Goal: Task Accomplishment & Management: Use online tool/utility

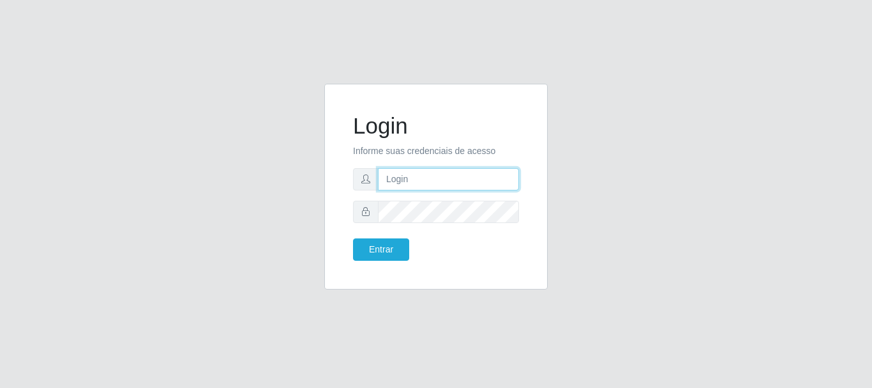
click at [423, 178] on input "text" at bounding box center [448, 179] width 141 height 22
type input "biatriz@comprebem"
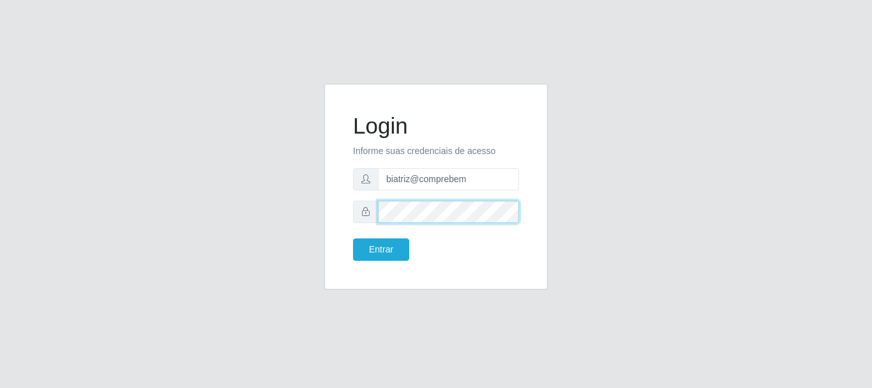
click at [353, 238] on button "Entrar" at bounding box center [381, 249] width 56 height 22
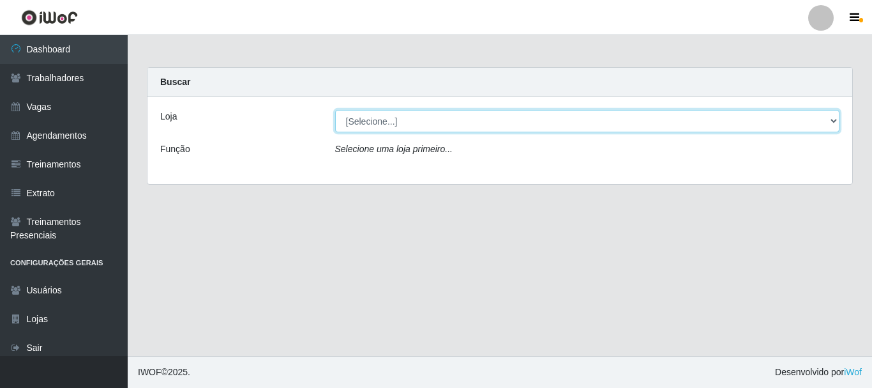
click at [416, 114] on select "[Selecione...] Supermercado Compre Bem - Itabaiana" at bounding box center [587, 121] width 505 height 22
click at [419, 117] on select "[Selecione...] Supermercado Compre Bem - Itabaiana" at bounding box center [587, 121] width 505 height 22
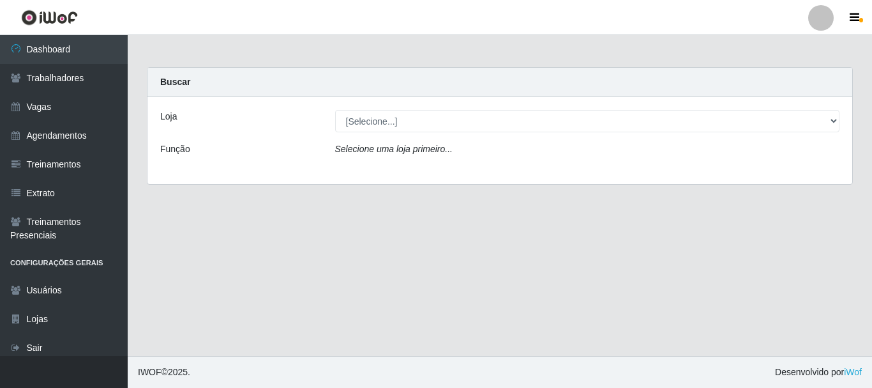
click at [427, 138] on div "Loja [Selecione...] Supermercado Compre Bem - Itabaiana Função Selecione uma lo…" at bounding box center [500, 140] width 705 height 87
click at [425, 133] on div "Loja [Selecione...] Supermercado Compre Bem - Itabaiana Função Selecione uma lo…" at bounding box center [500, 140] width 705 height 87
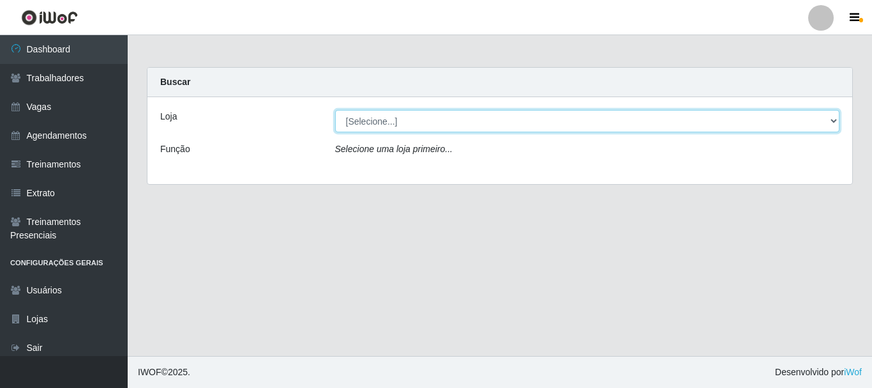
click at [421, 127] on select "[Selecione...] Supermercado Compre Bem - Itabaiana" at bounding box center [587, 121] width 505 height 22
select select "264"
click at [335, 110] on select "[Selecione...] Supermercado Compre Bem - Itabaiana" at bounding box center [587, 121] width 505 height 22
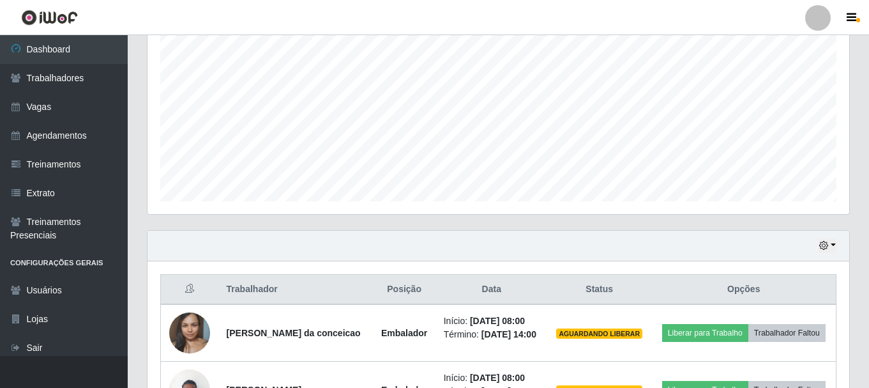
scroll to position [383, 0]
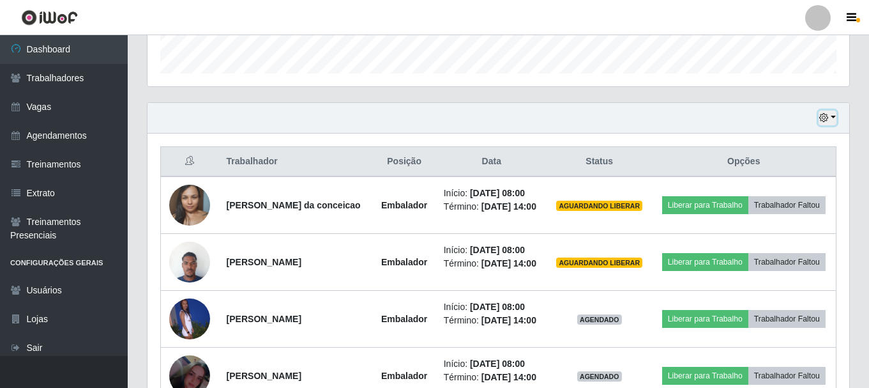
click at [834, 111] on button "button" at bounding box center [828, 117] width 18 height 15
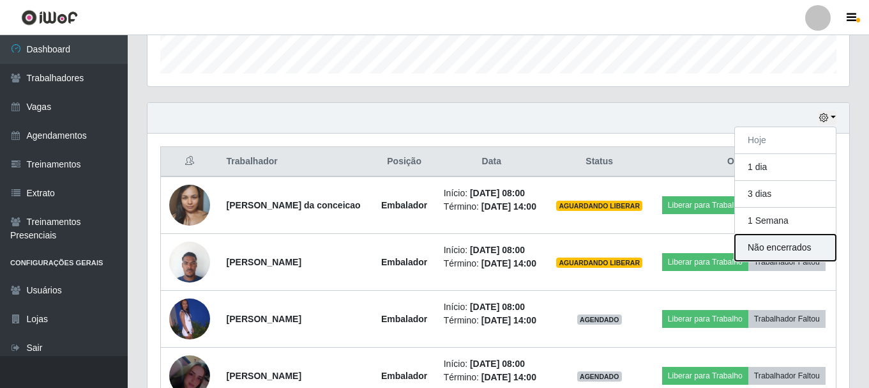
click at [777, 252] on button "Não encerrados" at bounding box center [785, 247] width 101 height 26
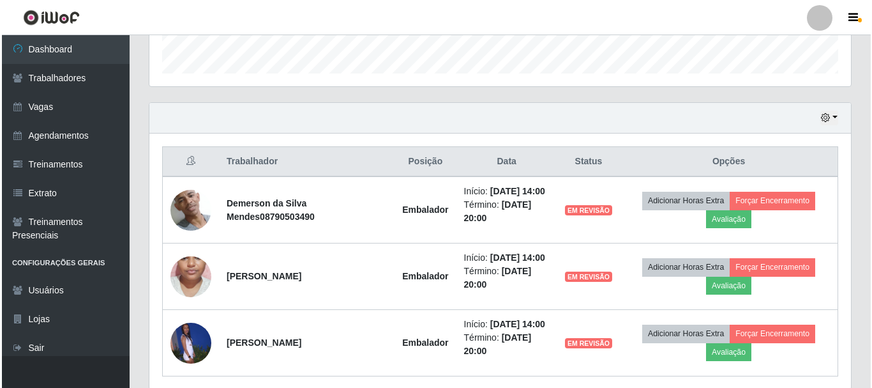
scroll to position [432, 0]
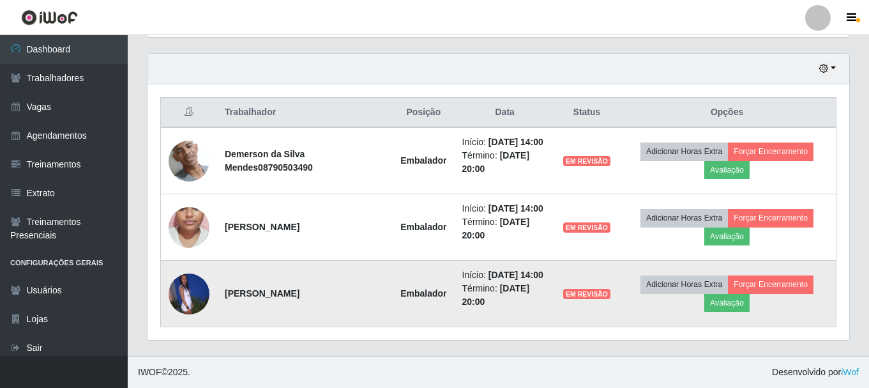
click at [730, 312] on td "Adicionar Horas Extra Forçar Encerramento Avaliação" at bounding box center [727, 294] width 218 height 66
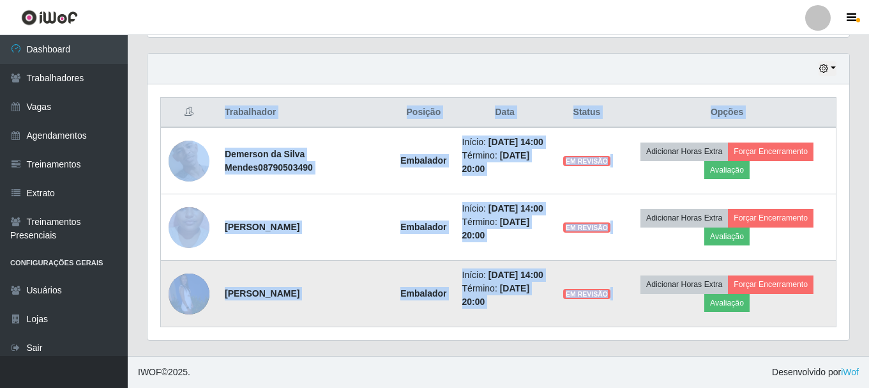
click at [730, 312] on td "Adicionar Horas Extra Forçar Encerramento Avaliação" at bounding box center [727, 294] width 218 height 66
click at [736, 301] on button "Avaliação" at bounding box center [727, 303] width 45 height 18
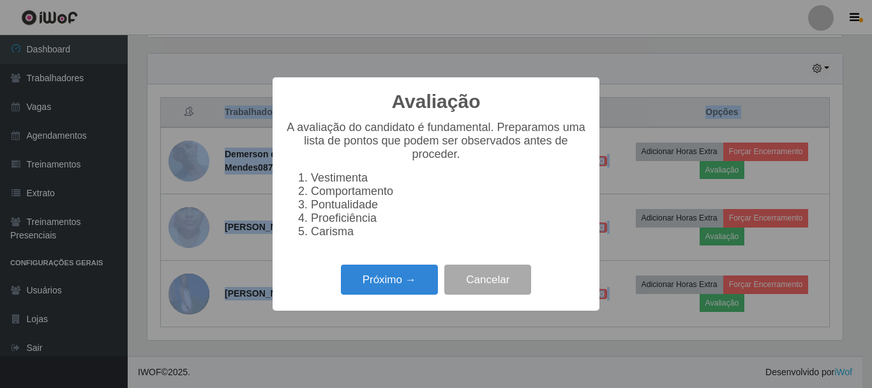
scroll to position [265, 696]
click at [415, 279] on button "Próximo →" at bounding box center [389, 279] width 97 height 30
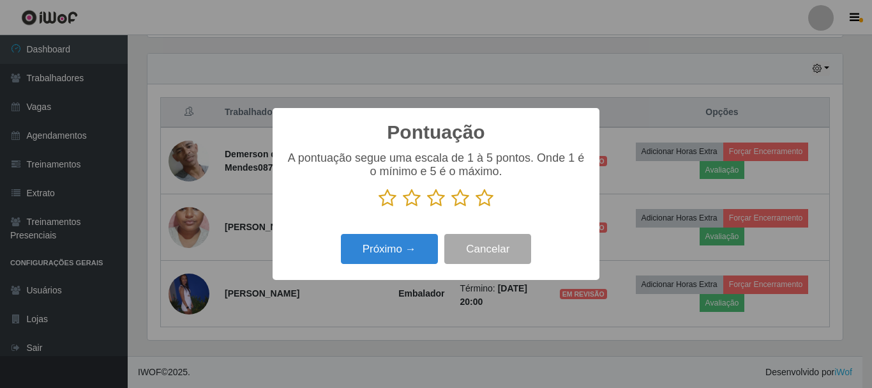
click at [457, 204] on icon at bounding box center [461, 197] width 18 height 19
click at [452, 208] on input "radio" at bounding box center [452, 208] width 0 height 0
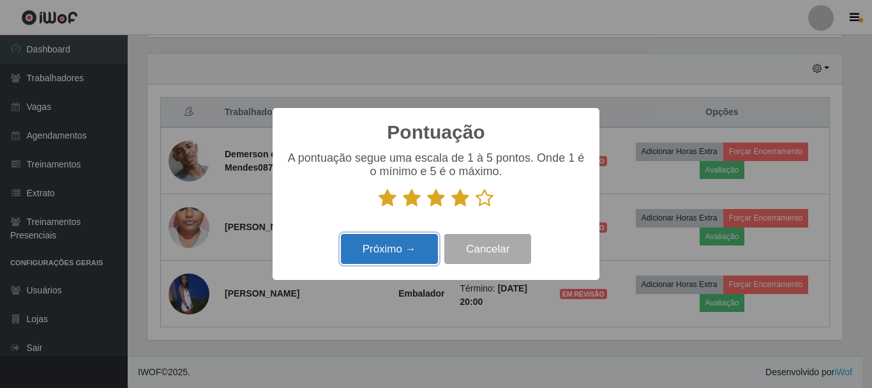
click at [371, 252] on button "Próximo →" at bounding box center [389, 249] width 97 height 30
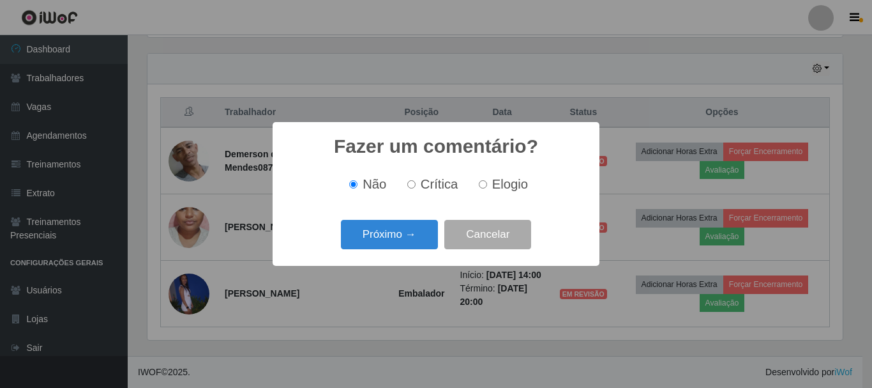
click at [423, 254] on div "Fazer um comentário? × Não Crítica Elogio Próximo → Cancelar" at bounding box center [436, 193] width 327 height 143
click at [406, 235] on button "Próximo →" at bounding box center [389, 235] width 97 height 30
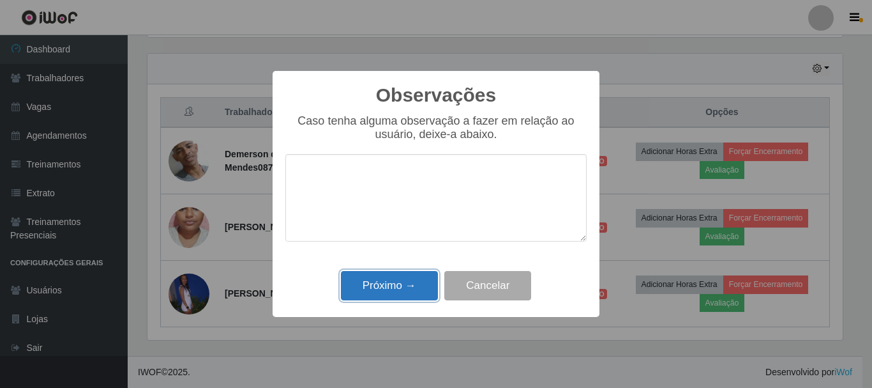
click at [417, 289] on button "Próximo →" at bounding box center [389, 286] width 97 height 30
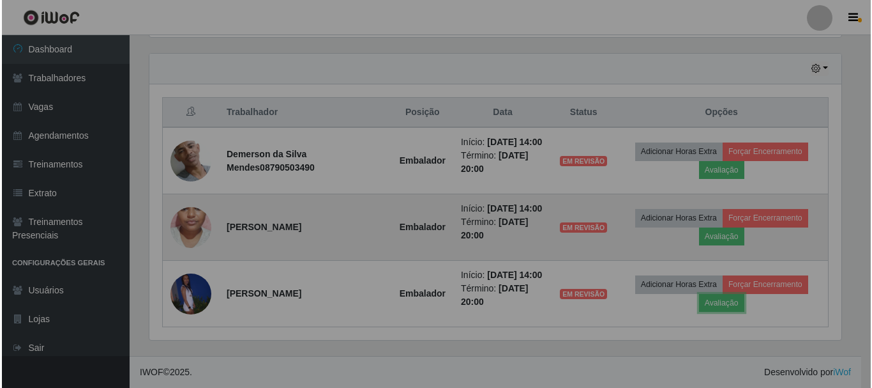
scroll to position [265, 702]
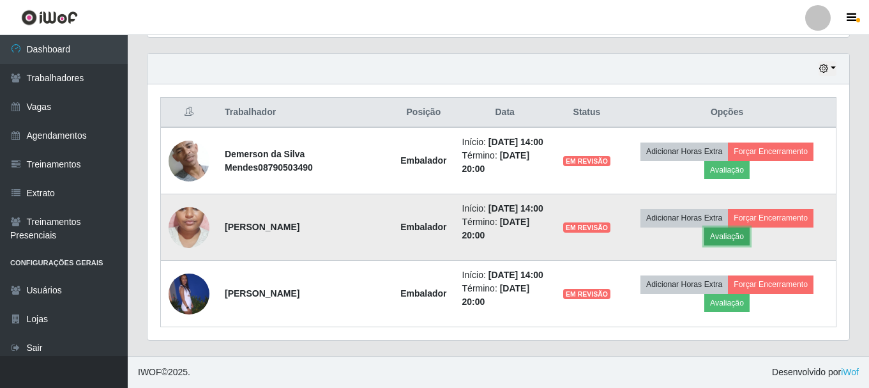
click at [737, 242] on button "Avaliação" at bounding box center [727, 236] width 45 height 18
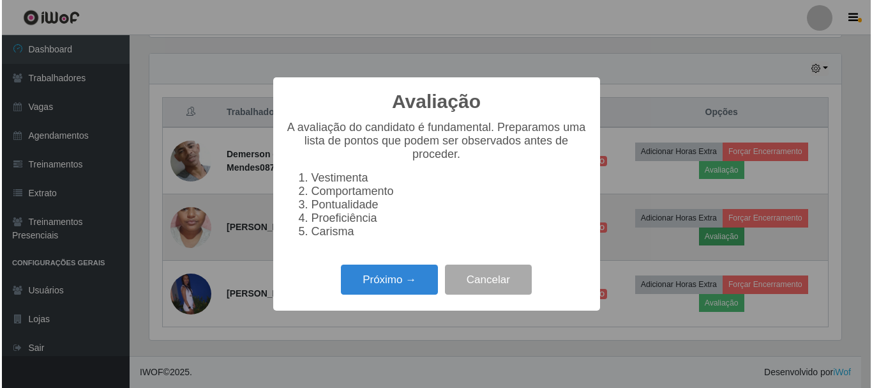
scroll to position [265, 696]
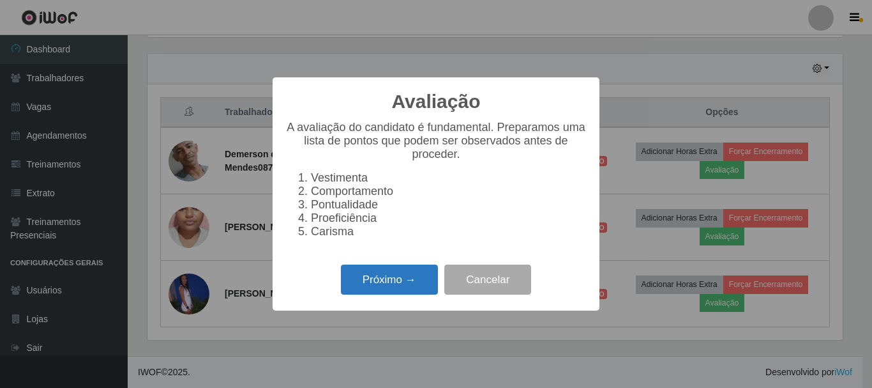
click at [416, 288] on button "Próximo →" at bounding box center [389, 279] width 97 height 30
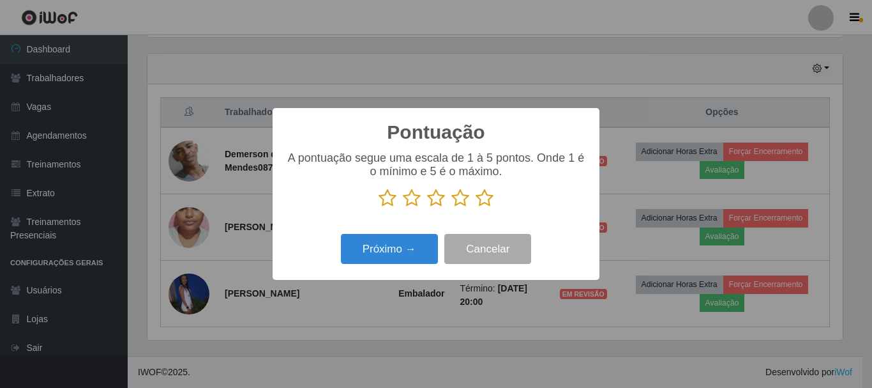
click at [461, 202] on icon at bounding box center [461, 197] width 18 height 19
click at [452, 208] on input "radio" at bounding box center [452, 208] width 0 height 0
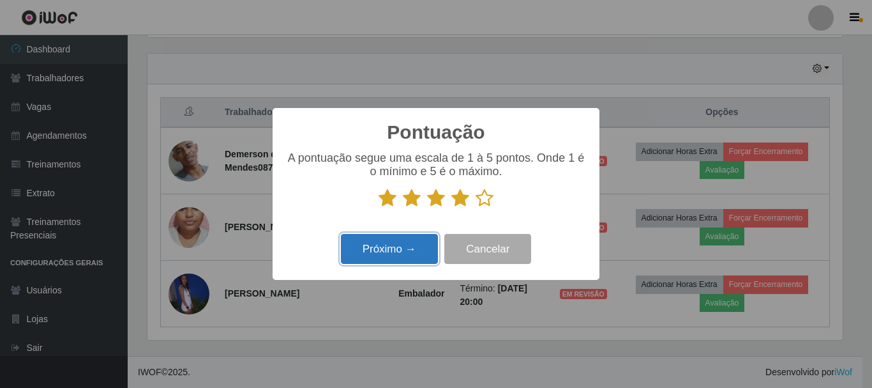
click at [381, 250] on button "Próximo →" at bounding box center [389, 249] width 97 height 30
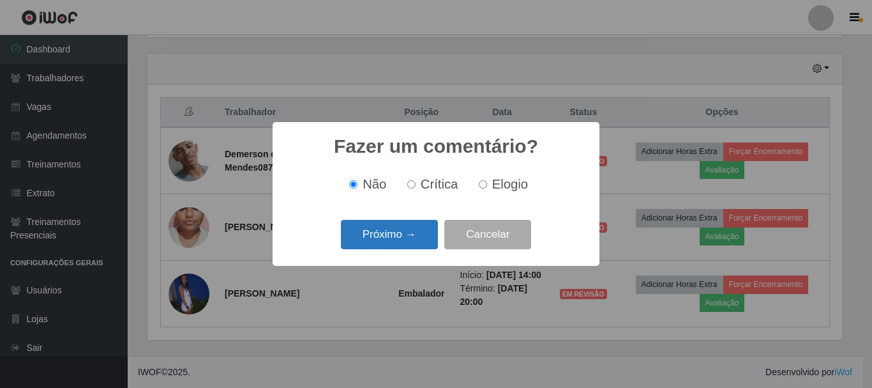
click at [388, 238] on button "Próximo →" at bounding box center [389, 235] width 97 height 30
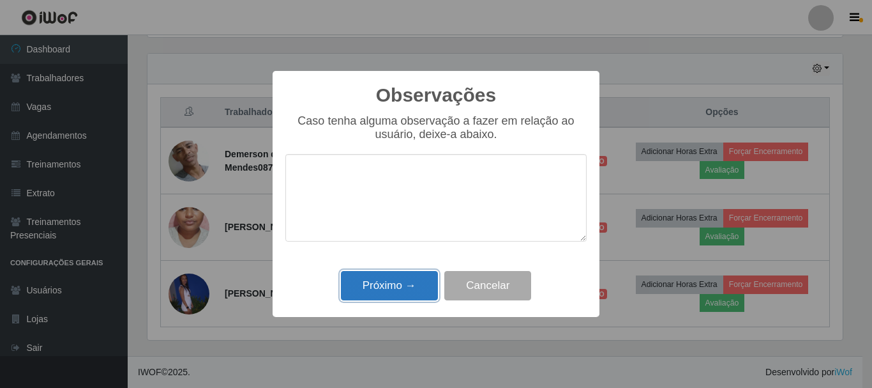
click at [408, 285] on button "Próximo →" at bounding box center [389, 286] width 97 height 30
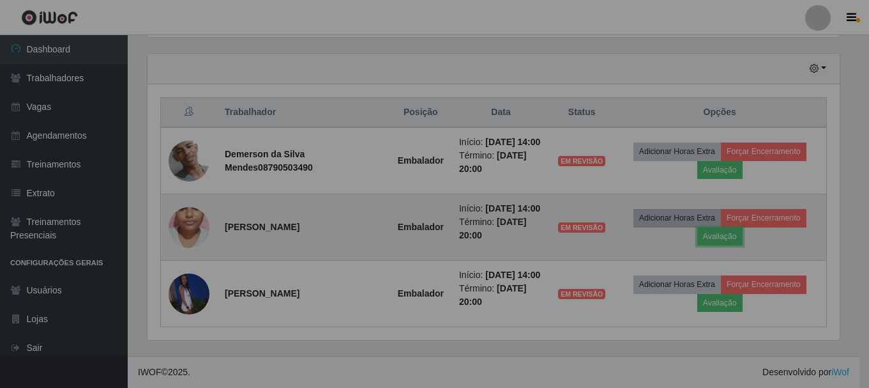
scroll to position [265, 702]
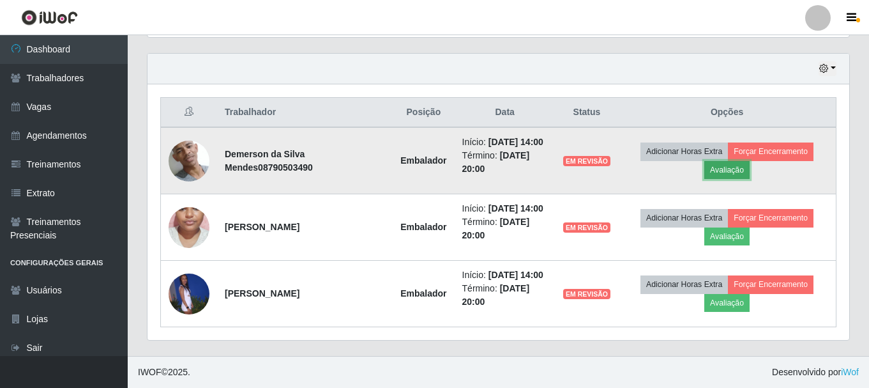
click at [743, 163] on button "Avaliação" at bounding box center [727, 170] width 45 height 18
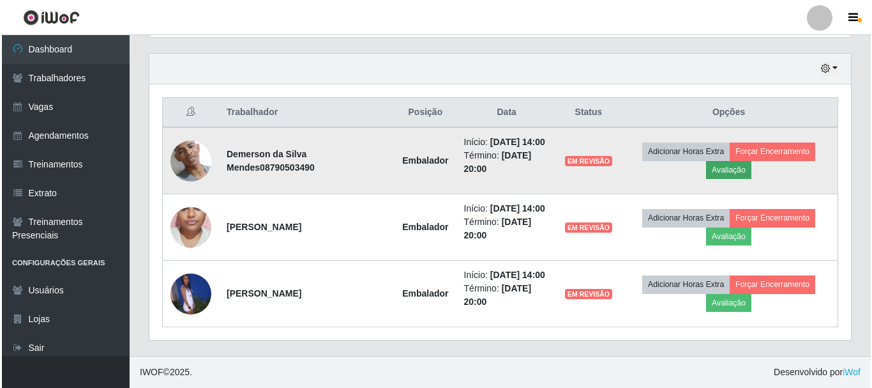
scroll to position [265, 696]
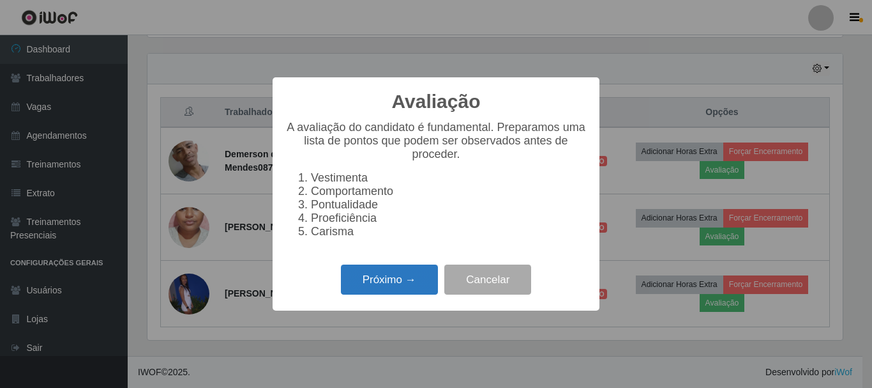
click at [394, 278] on button "Próximo →" at bounding box center [389, 279] width 97 height 30
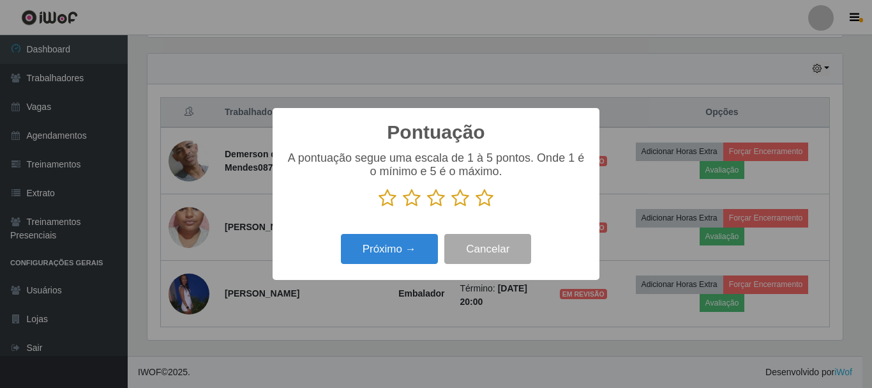
drag, startPoint x: 460, startPoint y: 199, endPoint x: 381, endPoint y: 247, distance: 92.6
click at [457, 201] on icon at bounding box center [461, 197] width 18 height 19
click at [452, 208] on input "radio" at bounding box center [452, 208] width 0 height 0
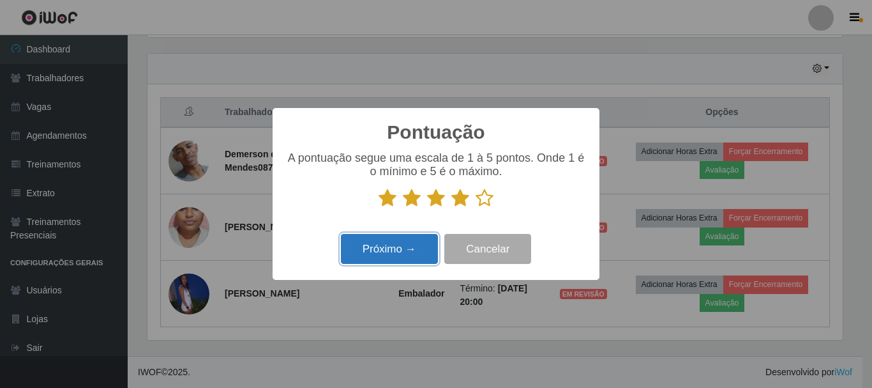
click at [378, 249] on button "Próximo →" at bounding box center [389, 249] width 97 height 30
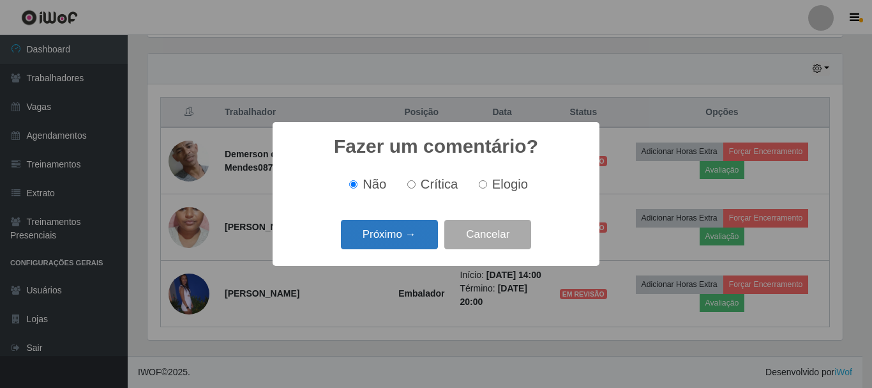
click at [398, 229] on button "Próximo →" at bounding box center [389, 235] width 97 height 30
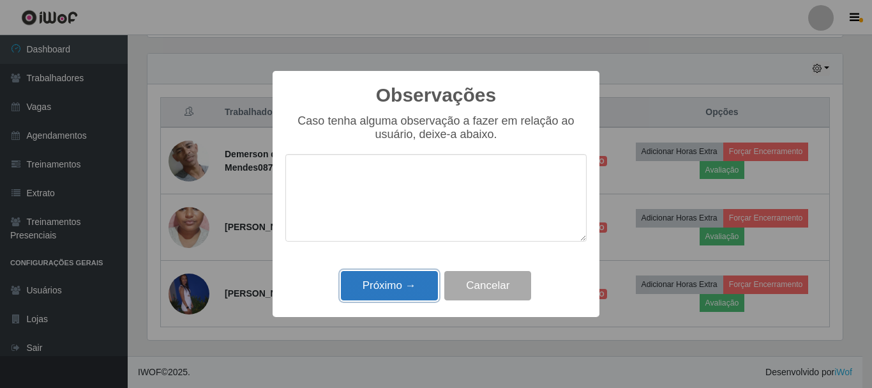
click at [422, 297] on button "Próximo →" at bounding box center [389, 286] width 97 height 30
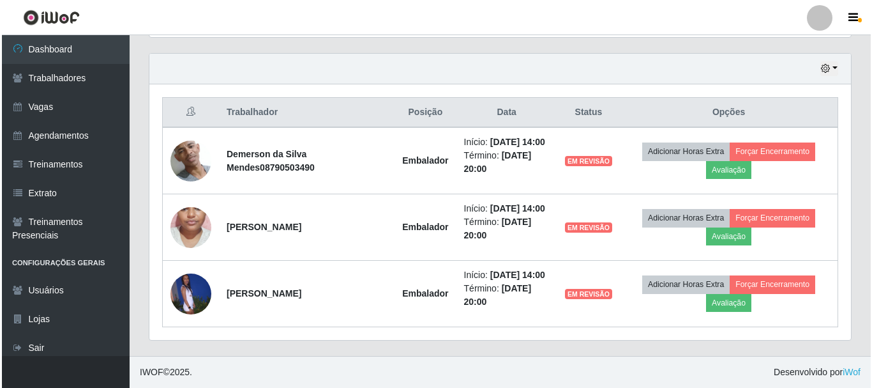
scroll to position [404, 0]
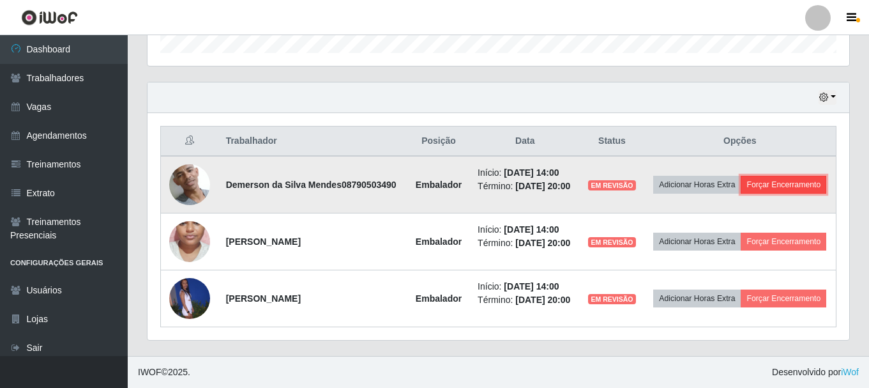
click at [812, 190] on button "Forçar Encerramento" at bounding box center [784, 185] width 86 height 18
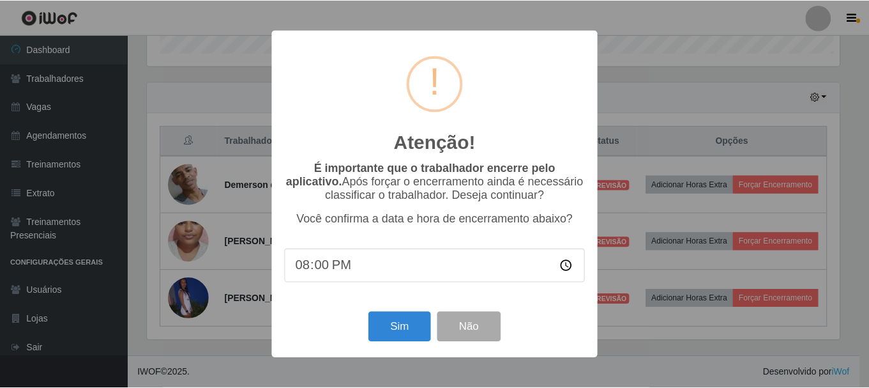
scroll to position [265, 696]
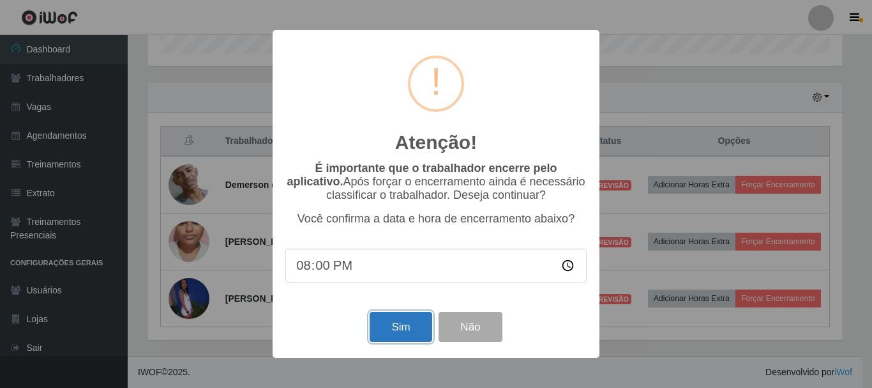
click at [420, 320] on button "Sim" at bounding box center [401, 327] width 62 height 30
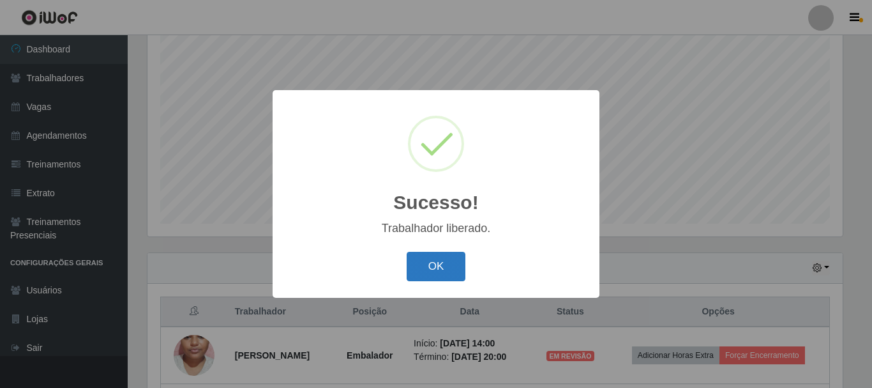
click at [462, 257] on button "OK" at bounding box center [436, 267] width 59 height 30
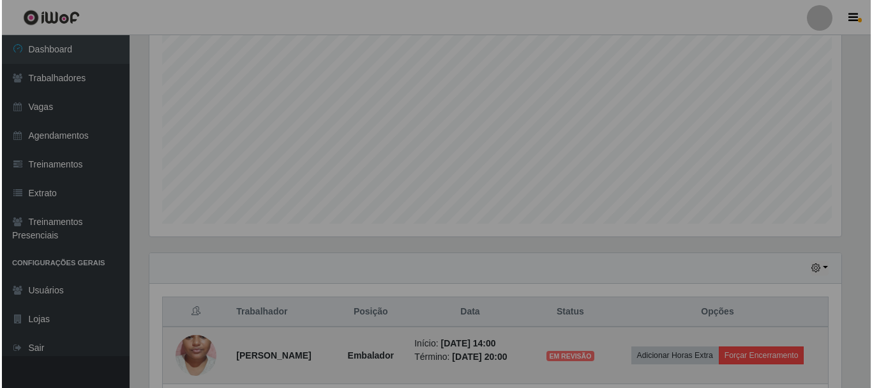
scroll to position [265, 702]
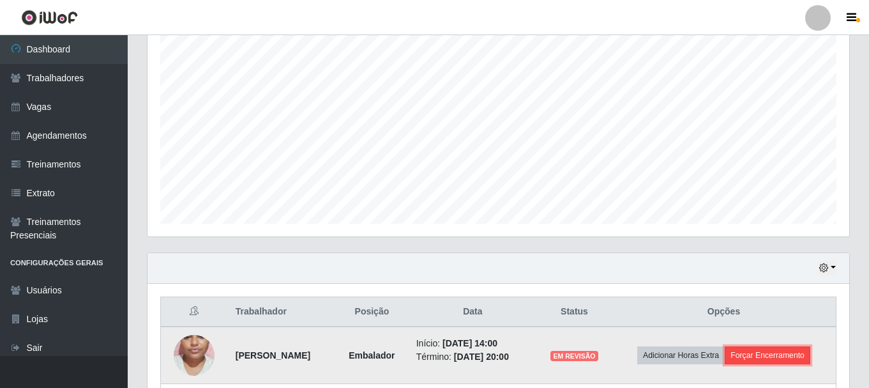
click at [808, 358] on button "Forçar Encerramento" at bounding box center [768, 355] width 86 height 18
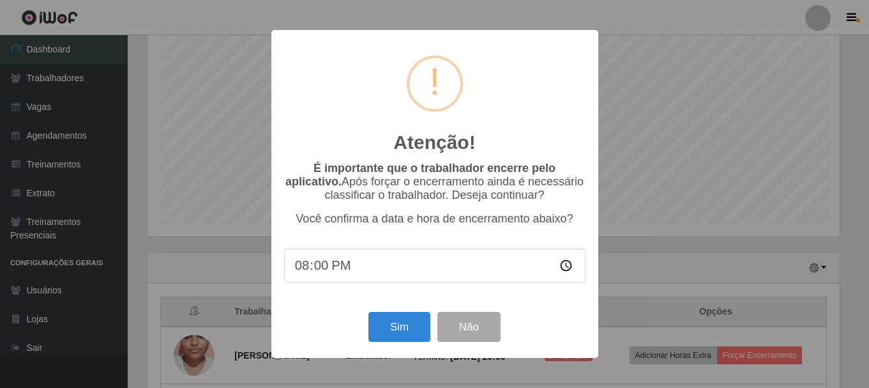
scroll to position [265, 696]
click at [421, 337] on button "Sim" at bounding box center [401, 327] width 62 height 30
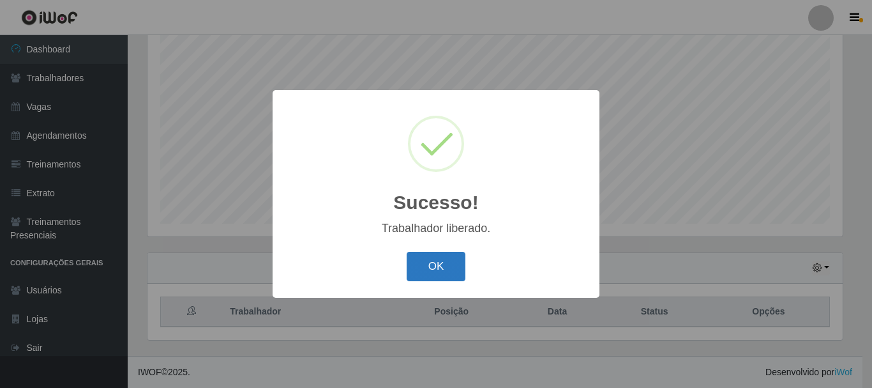
drag, startPoint x: 418, startPoint y: 268, endPoint x: 425, endPoint y: 271, distance: 8.0
click at [418, 267] on button "OK" at bounding box center [436, 267] width 59 height 30
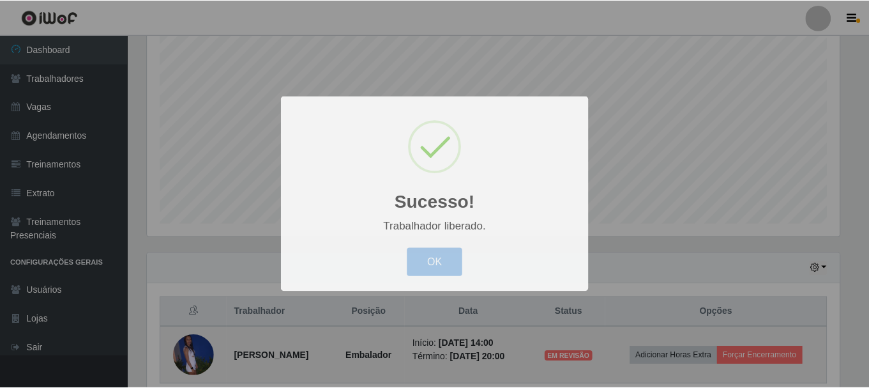
scroll to position [265, 702]
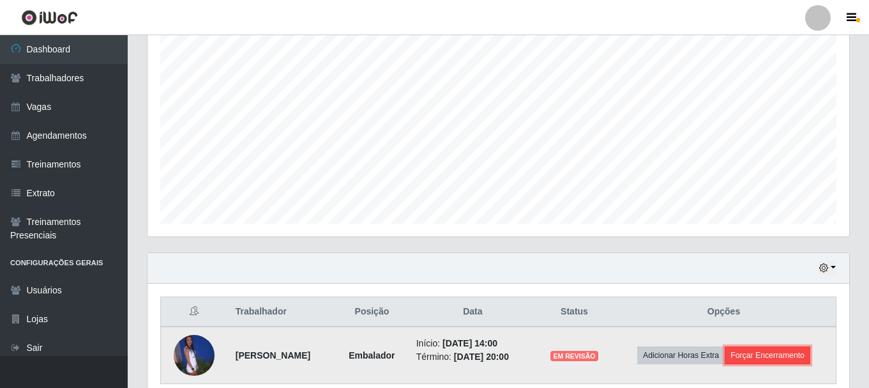
click at [779, 361] on button "Forçar Encerramento" at bounding box center [768, 355] width 86 height 18
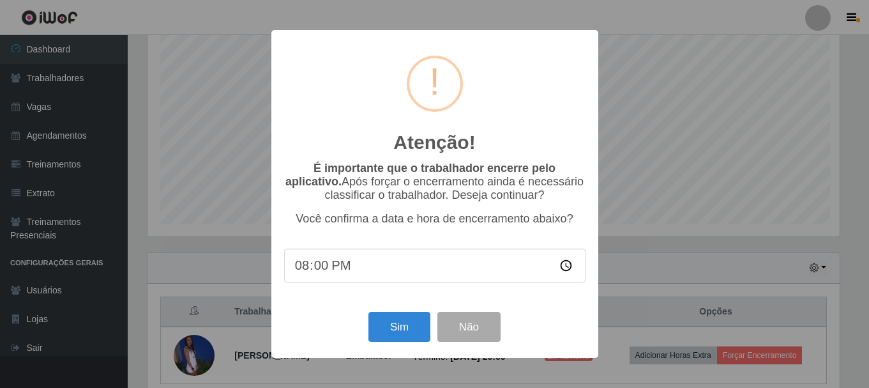
scroll to position [265, 696]
click at [418, 319] on button "Sim" at bounding box center [401, 327] width 62 height 30
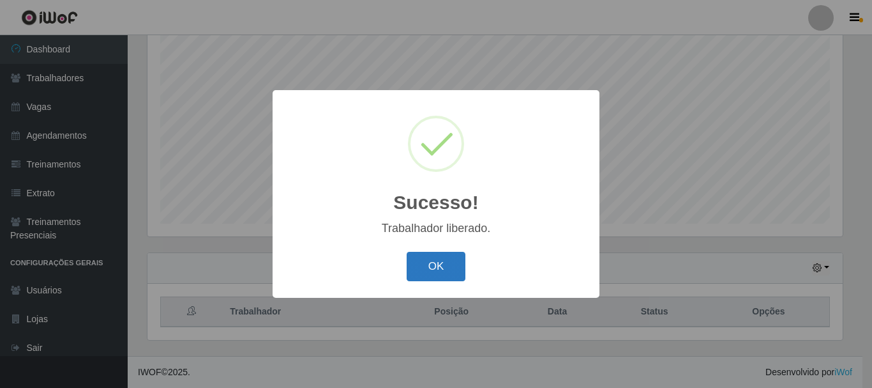
click at [435, 278] on button "OK" at bounding box center [436, 267] width 59 height 30
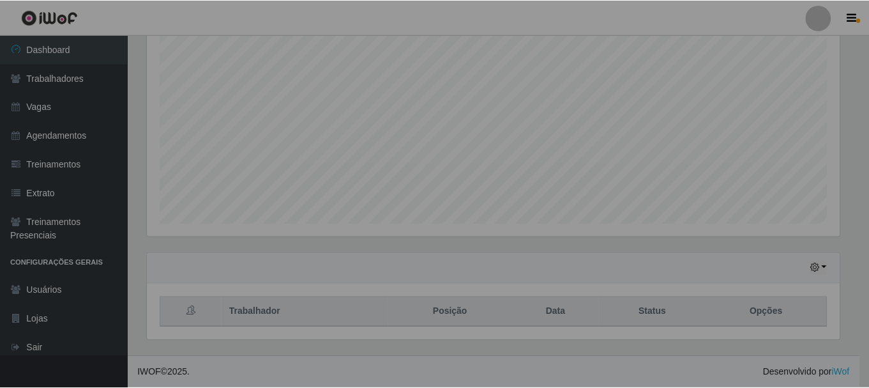
scroll to position [638452, 638015]
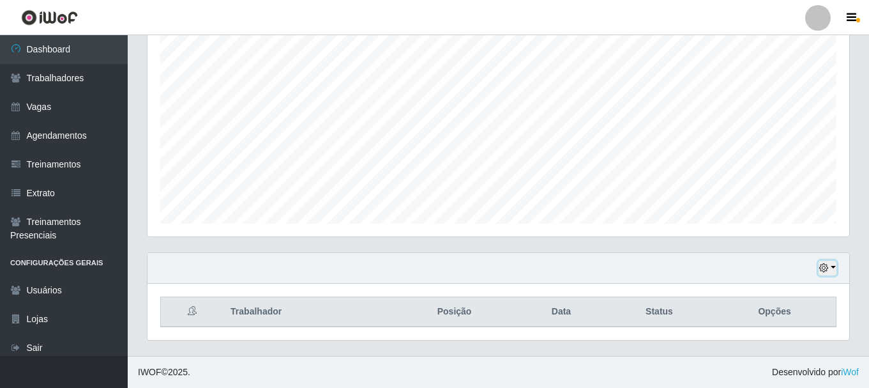
click at [828, 271] on icon "button" at bounding box center [823, 267] width 9 height 9
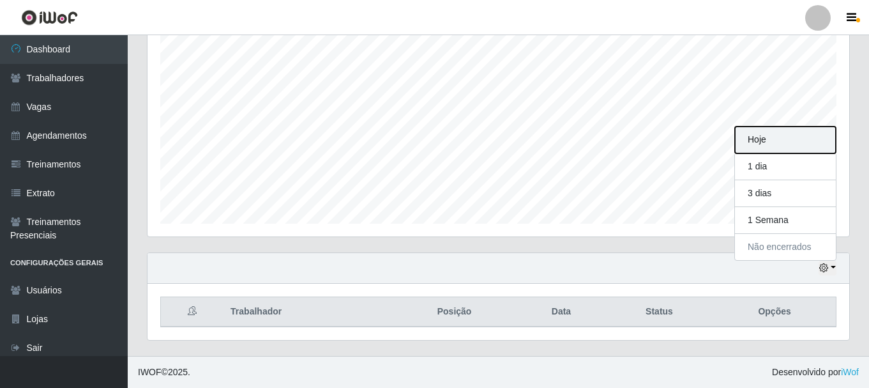
click at [779, 145] on button "Hoje" at bounding box center [785, 139] width 101 height 27
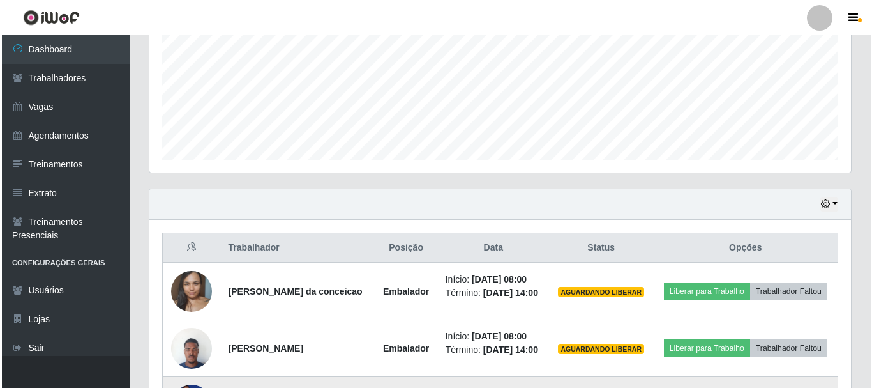
scroll to position [425, 0]
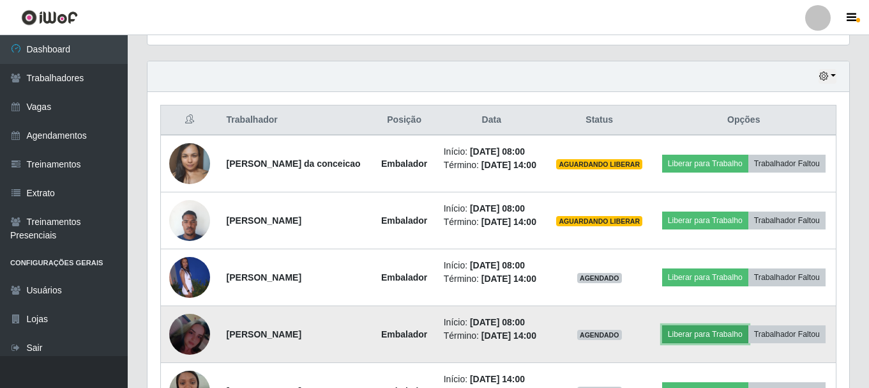
click at [700, 336] on button "Liberar para Trabalho" at bounding box center [705, 334] width 86 height 18
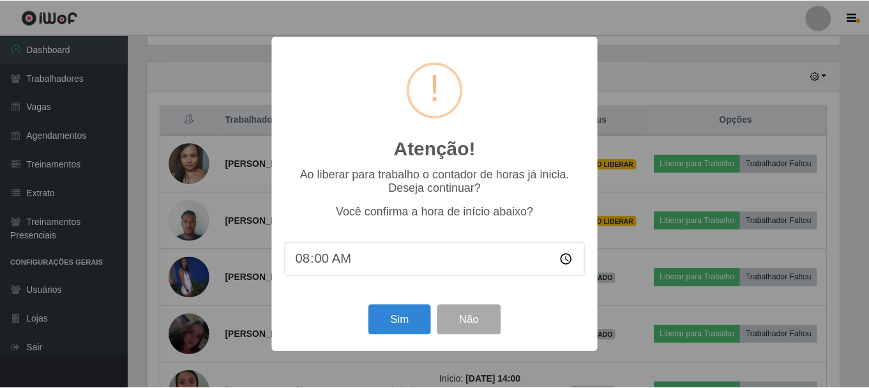
scroll to position [265, 696]
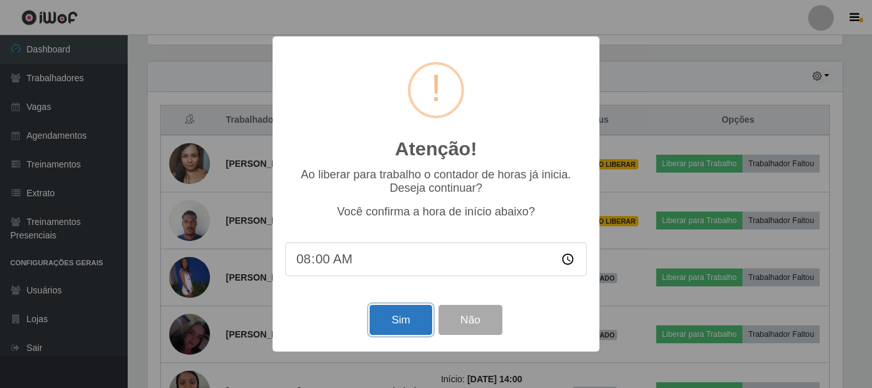
click at [388, 313] on button "Sim" at bounding box center [401, 320] width 62 height 30
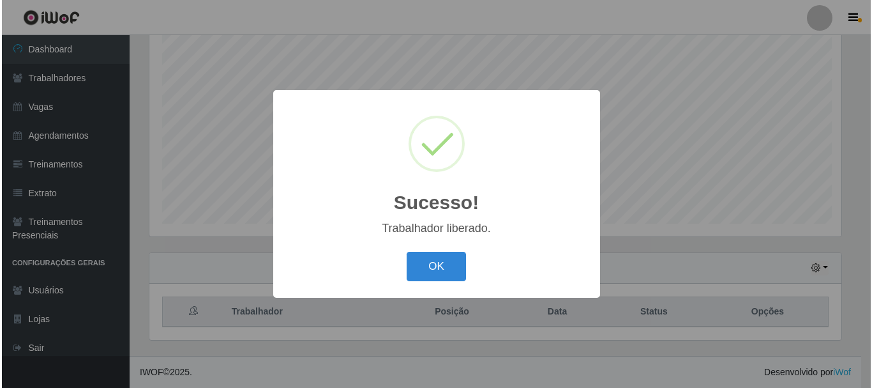
scroll to position [0, 0]
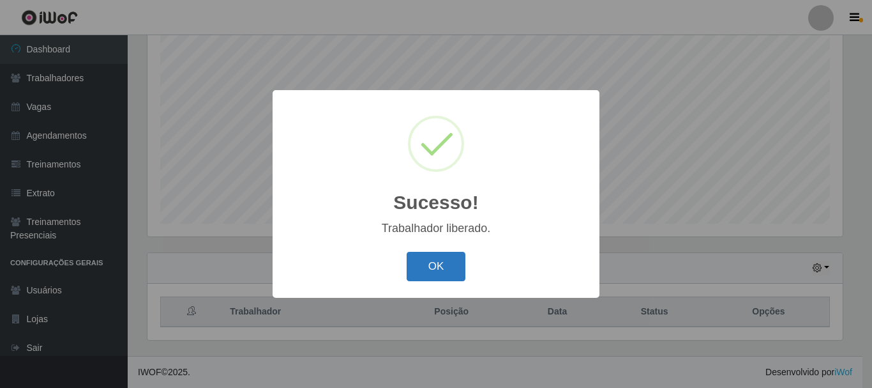
click at [474, 260] on div "OK Cancel" at bounding box center [436, 266] width 301 height 36
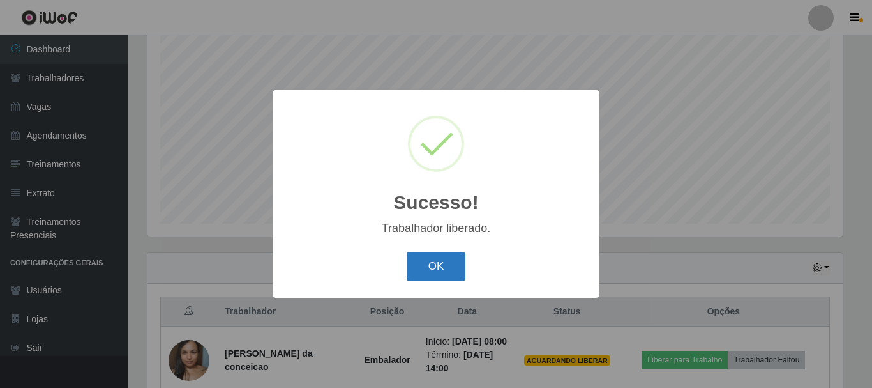
drag, startPoint x: 461, startPoint y: 260, endPoint x: 436, endPoint y: 261, distance: 24.3
click at [460, 260] on div "OK Cancel" at bounding box center [436, 266] width 301 height 36
click at [460, 259] on button "OK" at bounding box center [436, 267] width 59 height 30
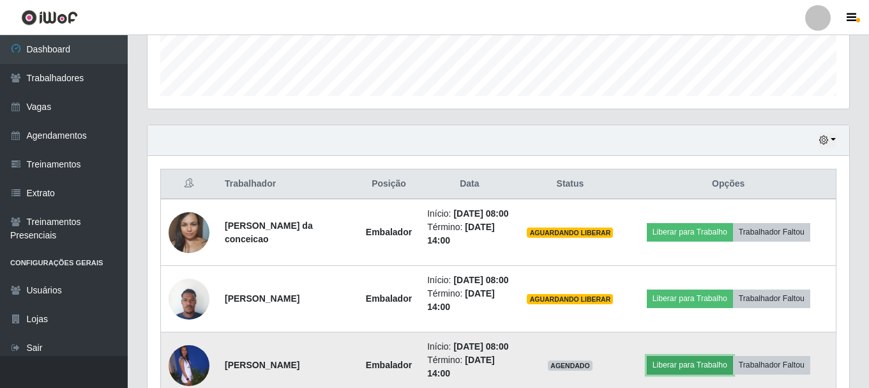
click at [710, 372] on button "Liberar para Trabalho" at bounding box center [690, 365] width 86 height 18
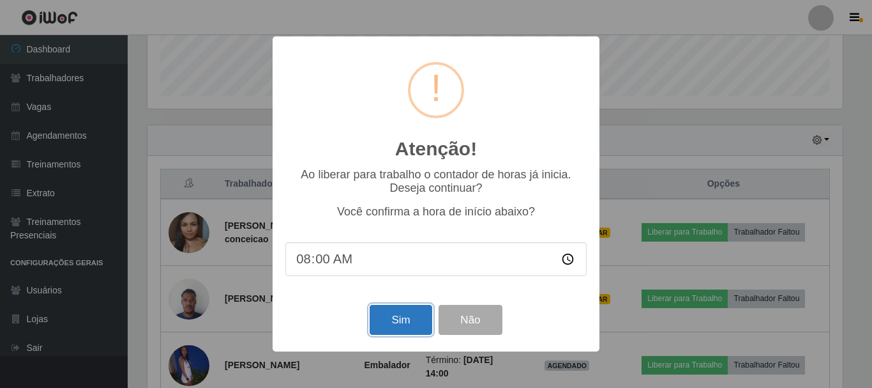
click at [411, 312] on button "Sim" at bounding box center [401, 320] width 62 height 30
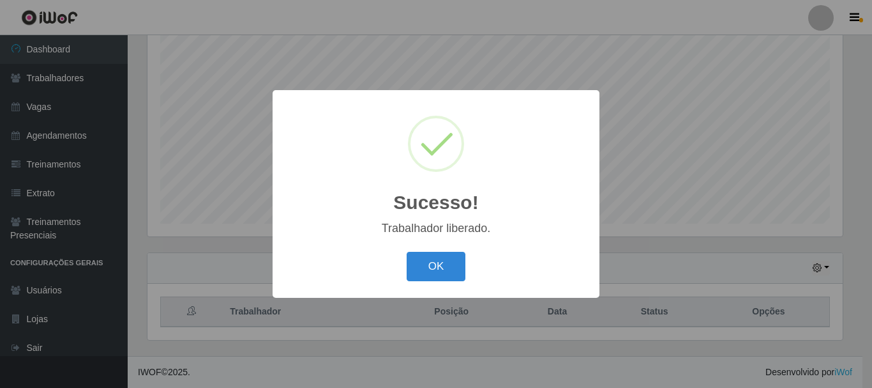
click at [446, 289] on div "Sucesso! × Trabalhador liberado. OK Cancel" at bounding box center [436, 193] width 327 height 207
click at [446, 276] on button "OK" at bounding box center [436, 267] width 59 height 30
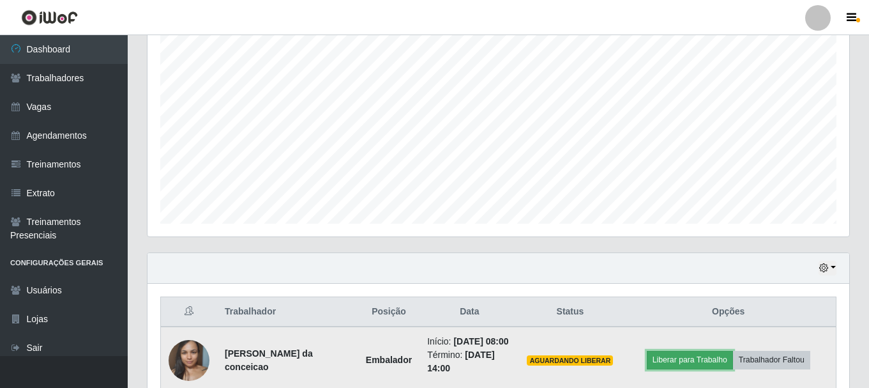
click at [680, 358] on button "Liberar para Trabalho" at bounding box center [690, 360] width 86 height 18
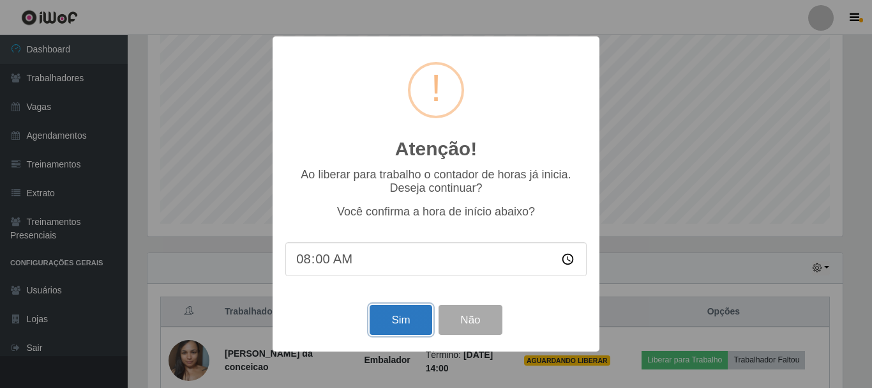
click at [399, 325] on button "Sim" at bounding box center [401, 320] width 62 height 30
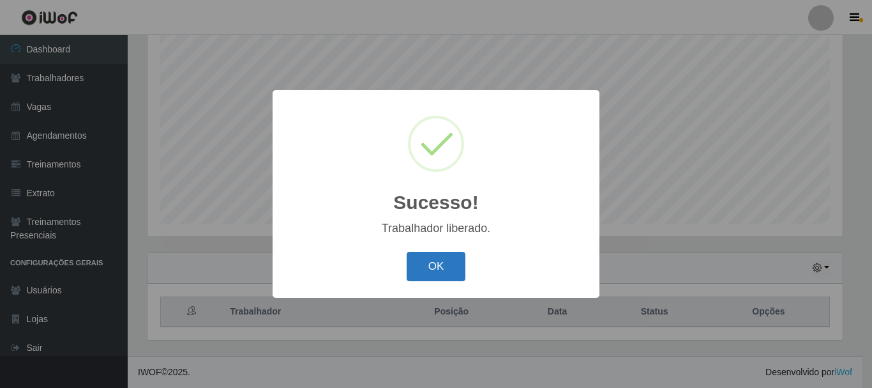
click at [420, 271] on button "OK" at bounding box center [436, 267] width 59 height 30
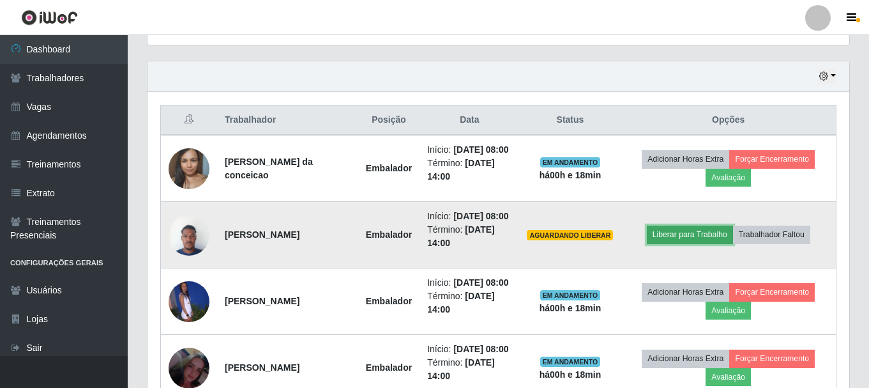
click at [675, 238] on button "Liberar para Trabalho" at bounding box center [690, 234] width 86 height 18
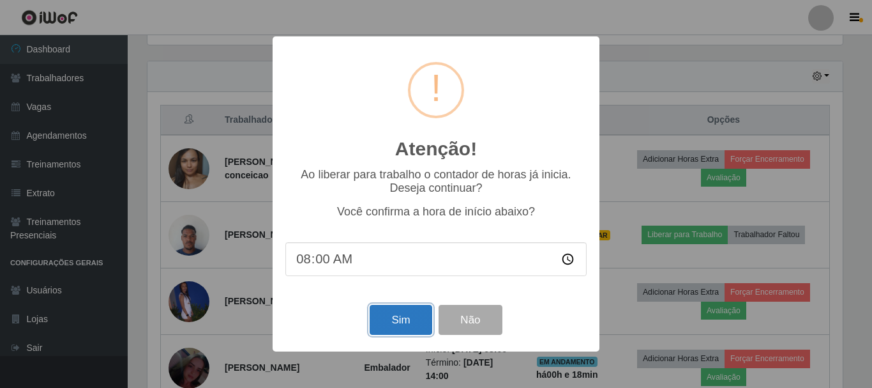
click at [399, 329] on button "Sim" at bounding box center [401, 320] width 62 height 30
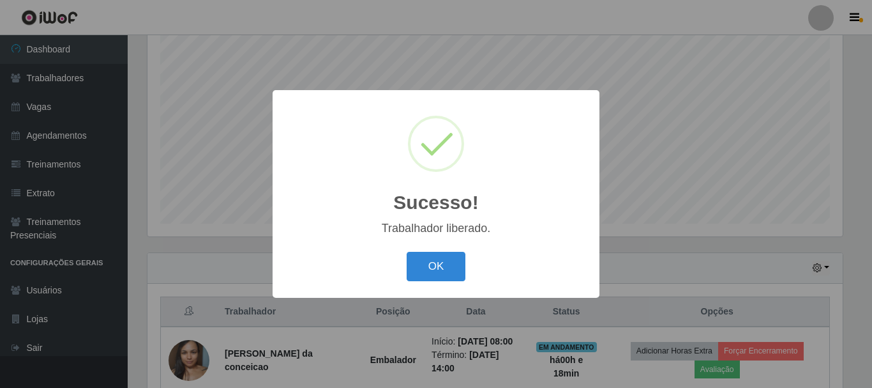
click at [446, 286] on div "Sucesso! × Trabalhador liberado. OK Cancel" at bounding box center [436, 193] width 327 height 207
click at [445, 278] on button "OK" at bounding box center [436, 267] width 59 height 30
